Goal: Check status

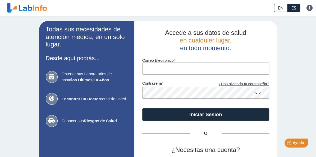
click at [145, 68] on input "Correo Electronico" at bounding box center [205, 69] width 127 height 12
type input "[EMAIL_ADDRESS][DOMAIN_NAME]"
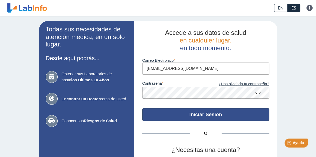
click at [212, 113] on button "Iniciar Sesión" at bounding box center [205, 114] width 127 height 13
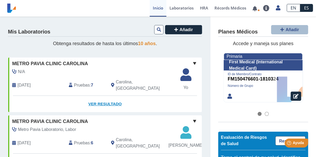
click at [93, 99] on link "Ver Resultado" at bounding box center [104, 104] width 193 height 17
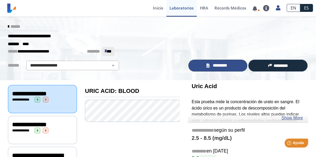
click at [224, 63] on span "*********" at bounding box center [220, 66] width 18 height 6
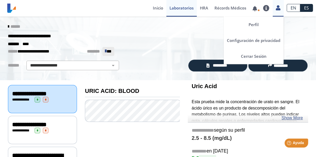
click at [277, 8] on icon at bounding box center [278, 8] width 4 height 4
click at [247, 57] on link "Cerrar Sesión" at bounding box center [254, 56] width 60 height 16
